Goal: Check status: Check status

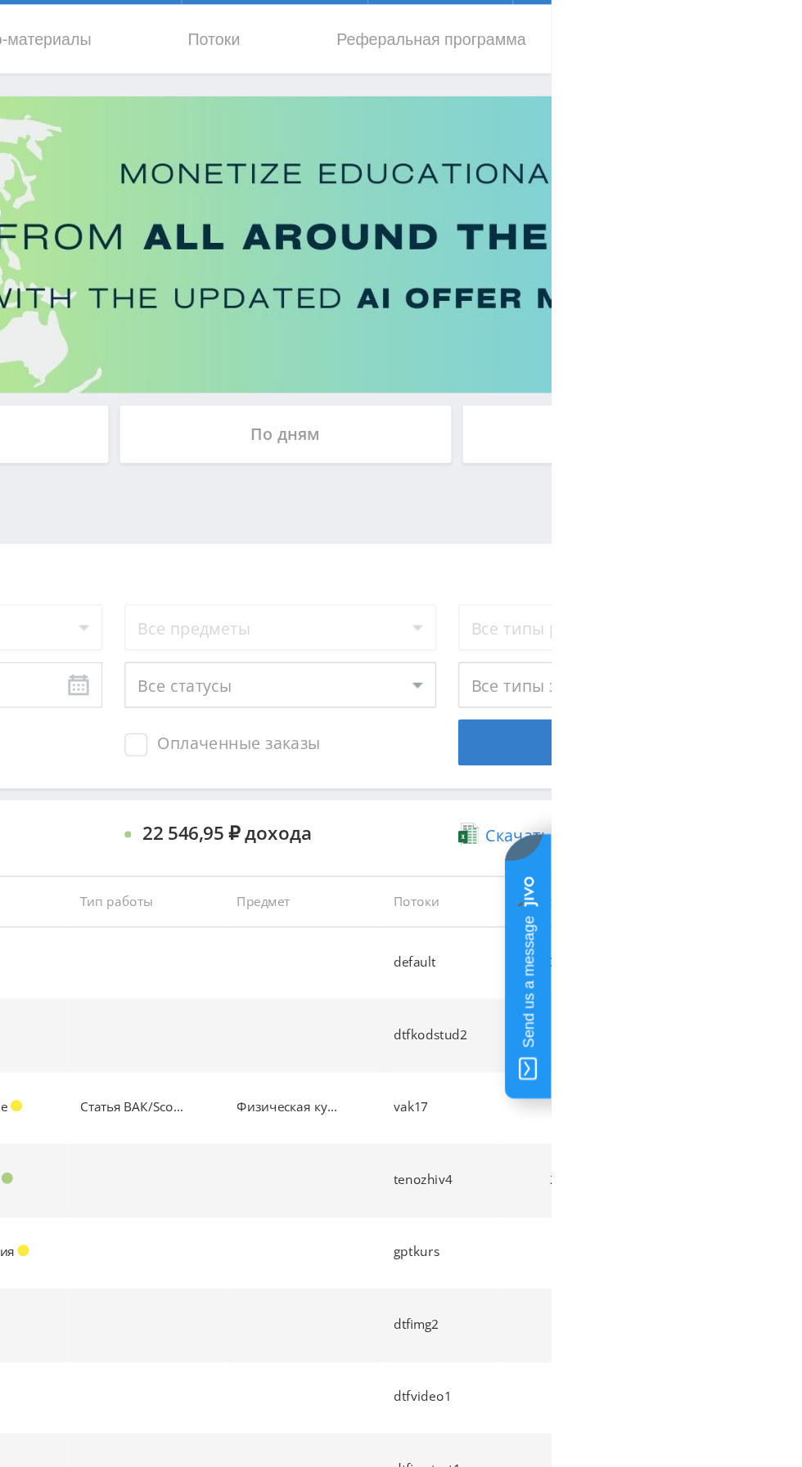
click at [648, 345] on div "По дням" at bounding box center [613, 355] width 236 height 41
click at [0, 0] on input "По дням" at bounding box center [0, 0] width 0 height 0
